Goal: Use online tool/utility: Utilize a website feature to perform a specific function

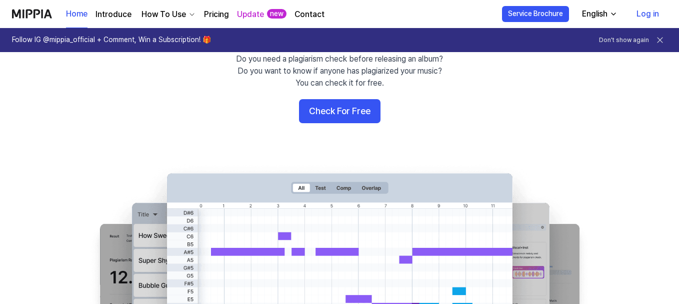
scroll to position [100, 0]
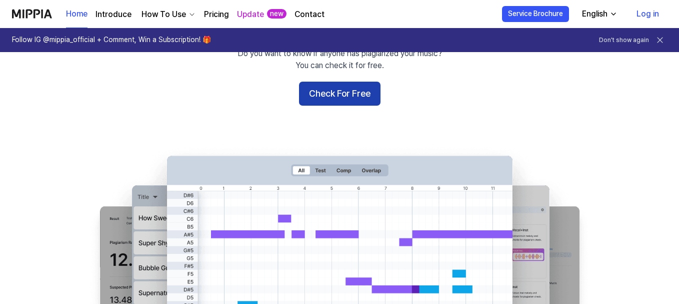
drag, startPoint x: 342, startPoint y: 92, endPoint x: 325, endPoint y: 94, distance: 17.1
click at [325, 94] on button "Check For Free" at bounding box center [340, 94] width 82 height 24
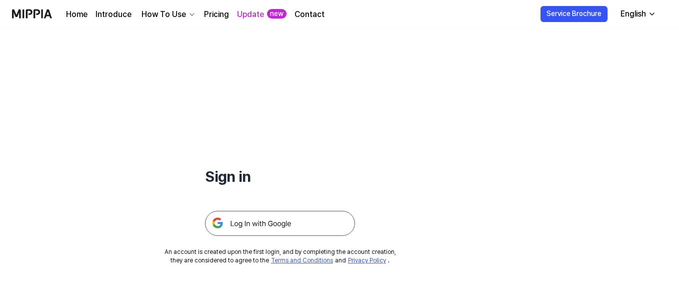
scroll to position [50, 0]
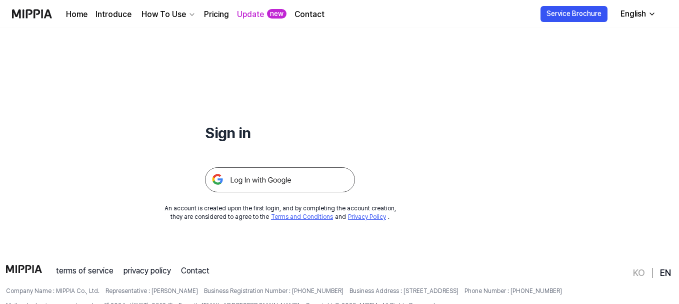
click at [247, 181] on img at bounding box center [280, 179] width 150 height 25
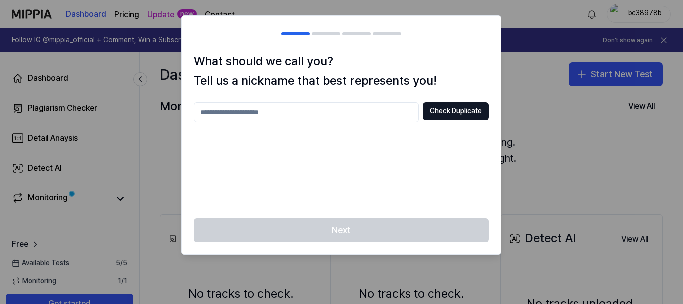
click at [360, 114] on input "text" at bounding box center [306, 112] width 225 height 20
type input "*****"
click at [441, 107] on button "Check Duplicate" at bounding box center [456, 111] width 66 height 18
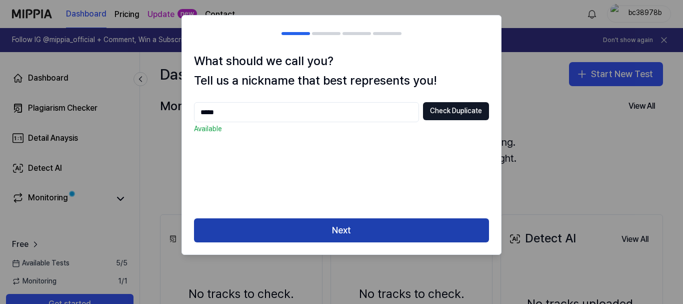
click at [357, 223] on button "Next" at bounding box center [341, 230] width 295 height 24
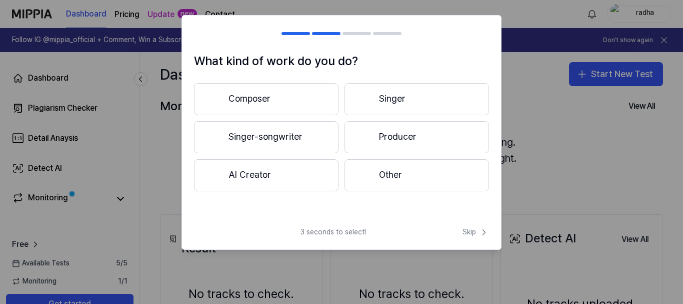
click at [285, 169] on button "AI Creator" at bounding box center [266, 175] width 145 height 32
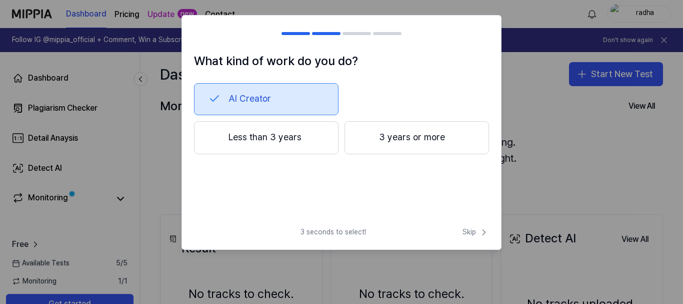
click at [281, 139] on button "Less than 3 years" at bounding box center [266, 137] width 145 height 33
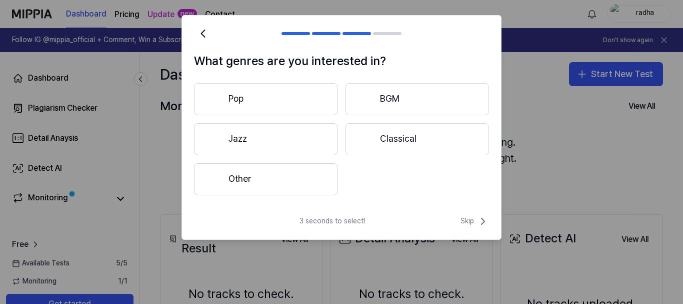
click at [427, 145] on button "Classical" at bounding box center [418, 139] width 144 height 32
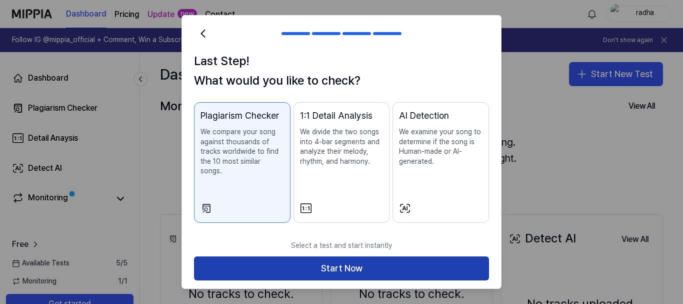
click at [375, 256] on button "Start Now" at bounding box center [341, 268] width 295 height 24
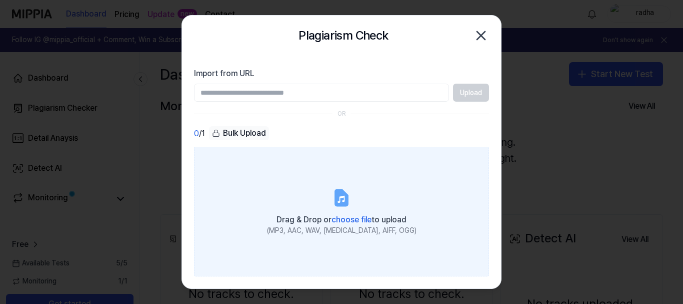
click at [351, 218] on span "choose file" at bounding box center [352, 220] width 40 height 10
click at [0, 0] on input "Drag & Drop or choose file to upload (MP3, AAC, WAV, [MEDICAL_DATA], AIFF, OGG)" at bounding box center [0, 0] width 0 height 0
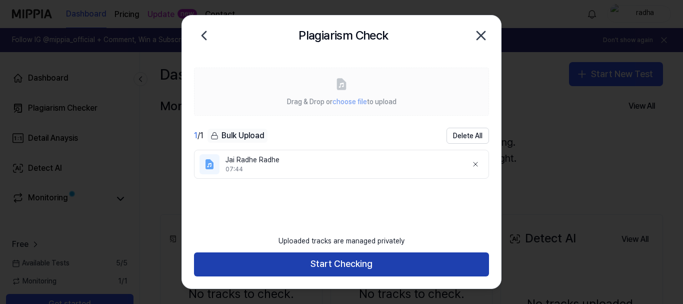
click at [333, 261] on button "Start Checking" at bounding box center [341, 264] width 295 height 24
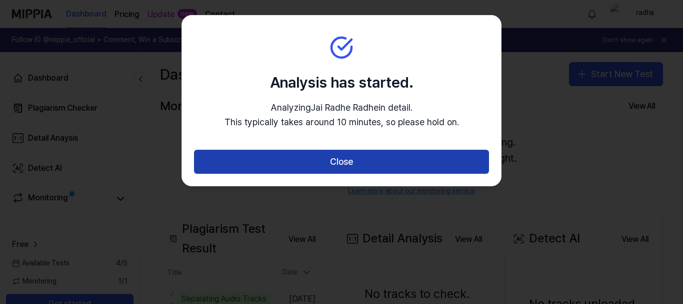
click at [367, 169] on button "Close" at bounding box center [341, 162] width 295 height 24
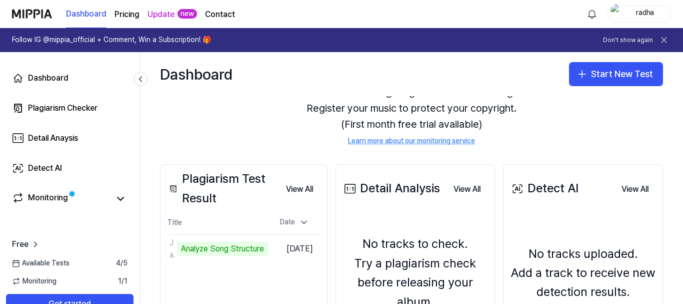
scroll to position [100, 0]
